Goal: Task Accomplishment & Management: Manage account settings

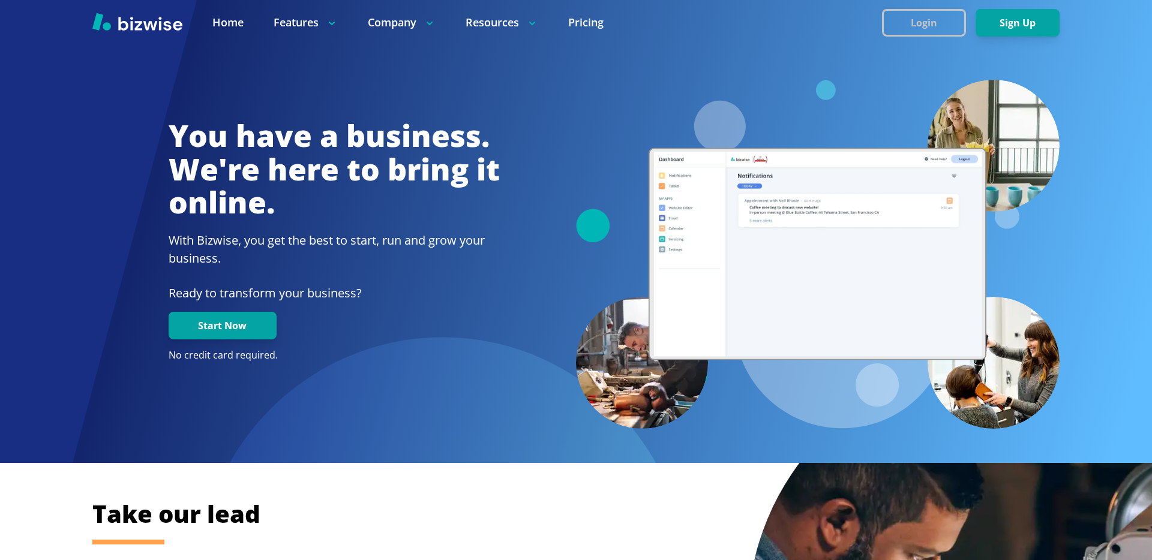
click at [903, 26] on button "Login" at bounding box center [924, 23] width 84 height 28
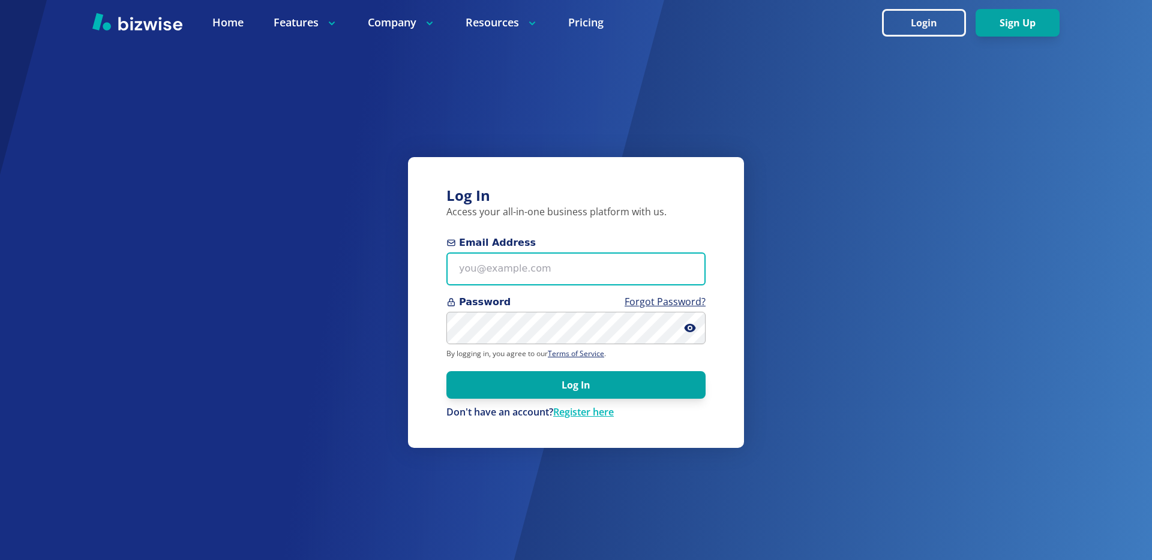
click at [518, 275] on input "Email Address" at bounding box center [575, 269] width 259 height 33
type input "chemar+1@bizwise.com"
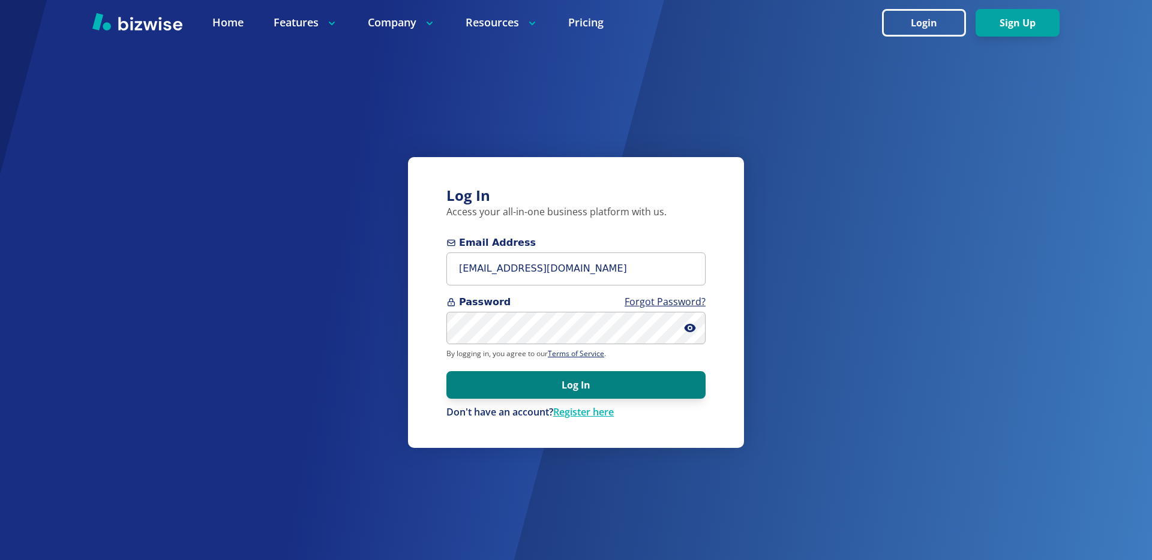
click at [540, 386] on button "Log In" at bounding box center [575, 385] width 259 height 28
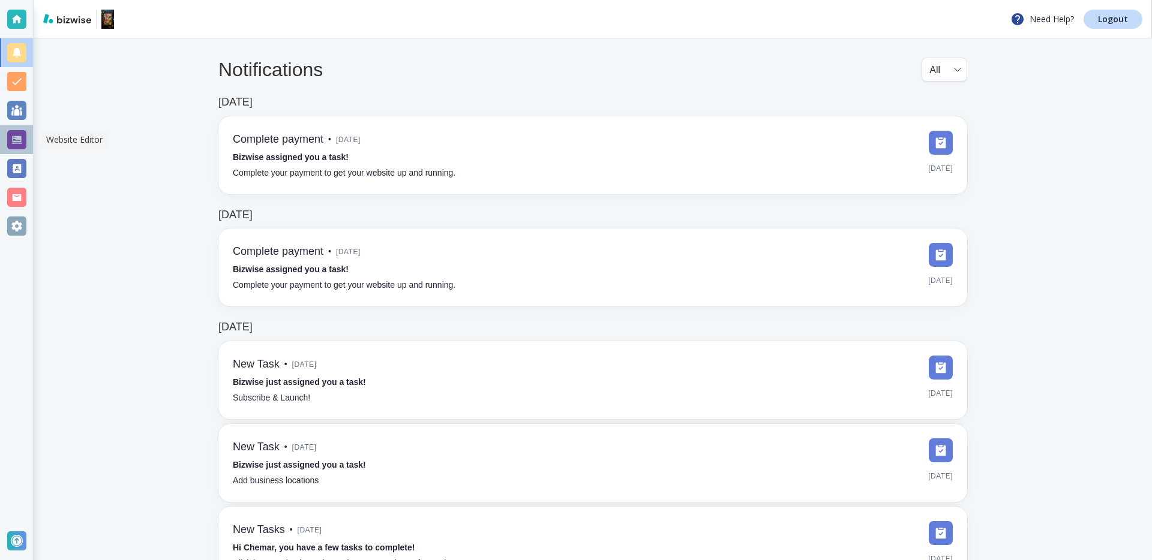
click at [21, 135] on div at bounding box center [16, 139] width 19 height 19
